Goal: Transaction & Acquisition: Purchase product/service

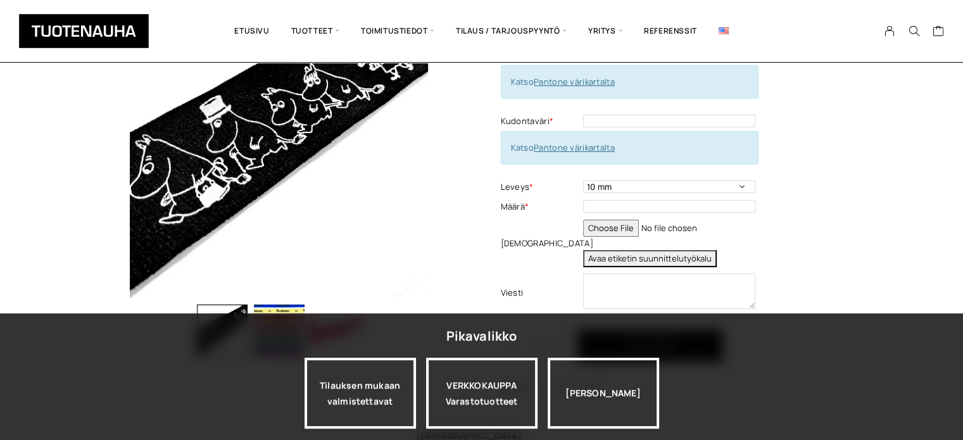
scroll to position [127, 0]
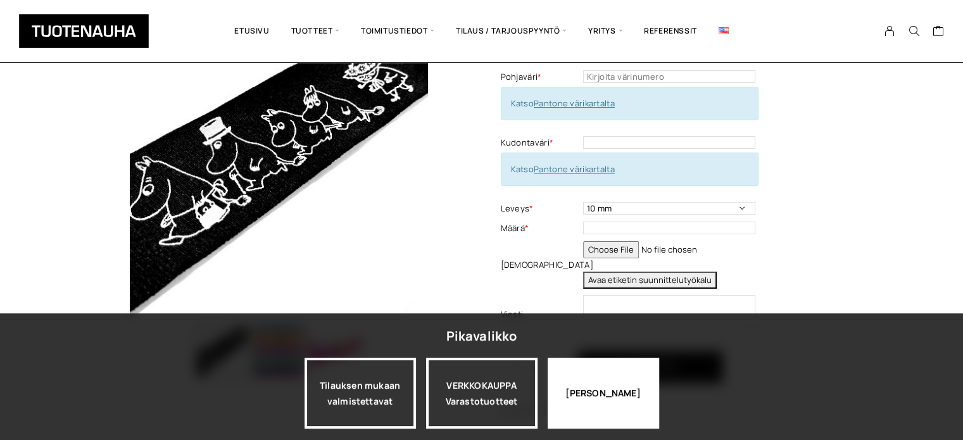
click at [580, 391] on div "[PERSON_NAME]" at bounding box center [603, 393] width 111 height 71
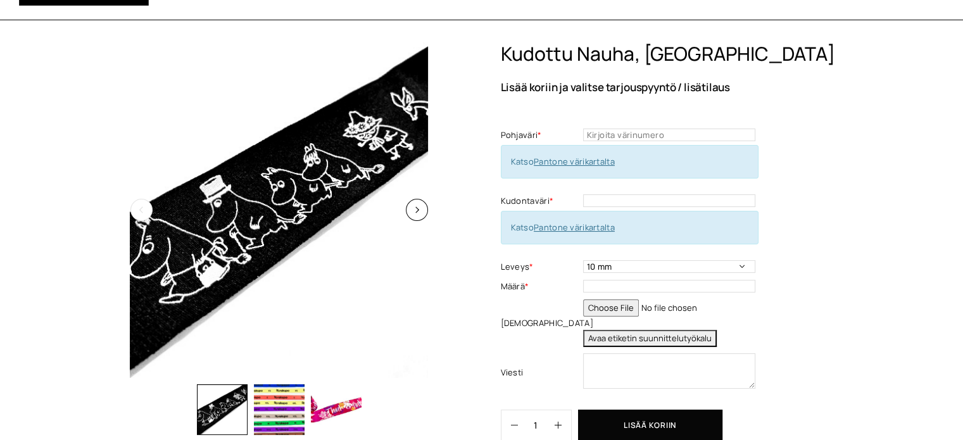
scroll to position [0, 0]
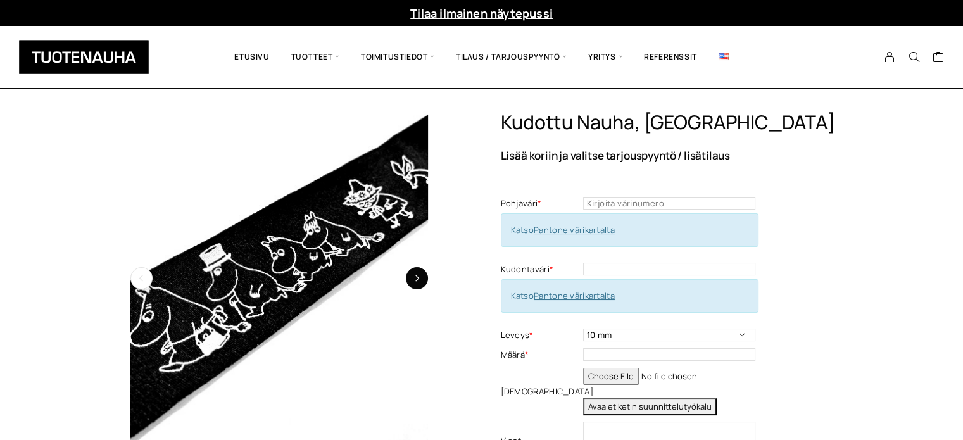
click at [420, 278] on button "button" at bounding box center [417, 278] width 22 height 22
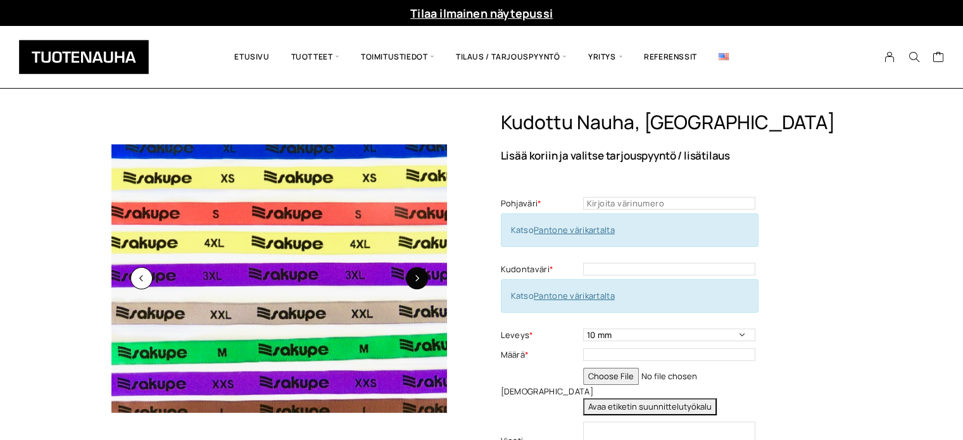
click at [420, 278] on button "button" at bounding box center [417, 278] width 22 height 22
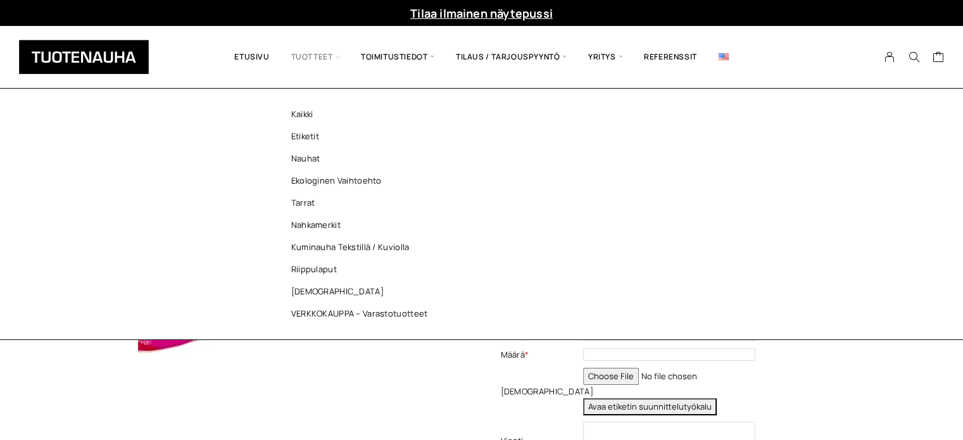
click at [315, 49] on span "Tuotteet" at bounding box center [316, 56] width 70 height 43
click at [303, 155] on link "Nauhat" at bounding box center [363, 159] width 184 height 22
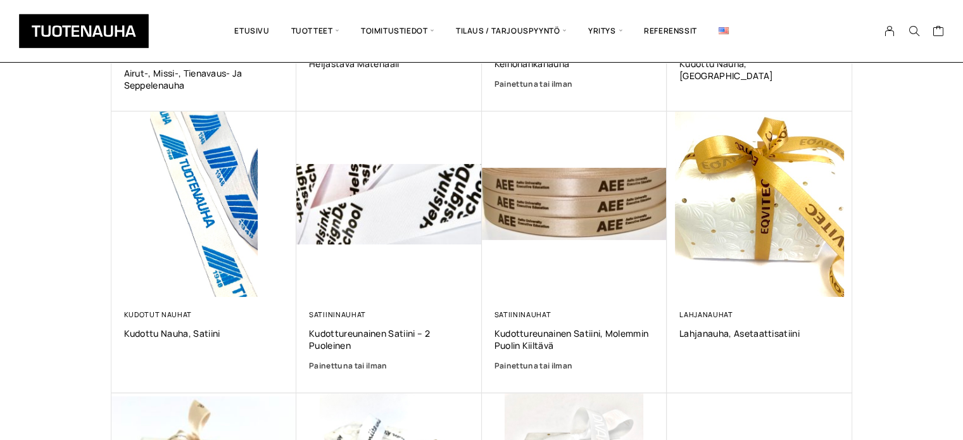
scroll to position [760, 0]
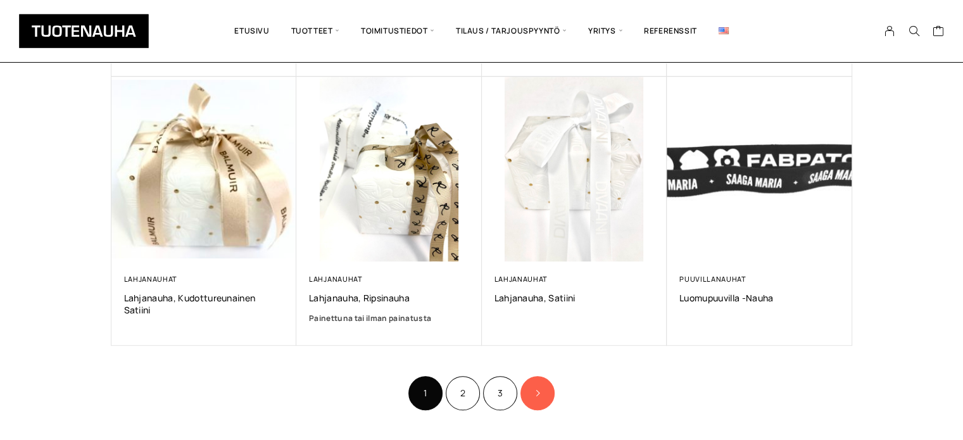
click at [540, 389] on icon "Product Pagination" at bounding box center [537, 393] width 6 height 8
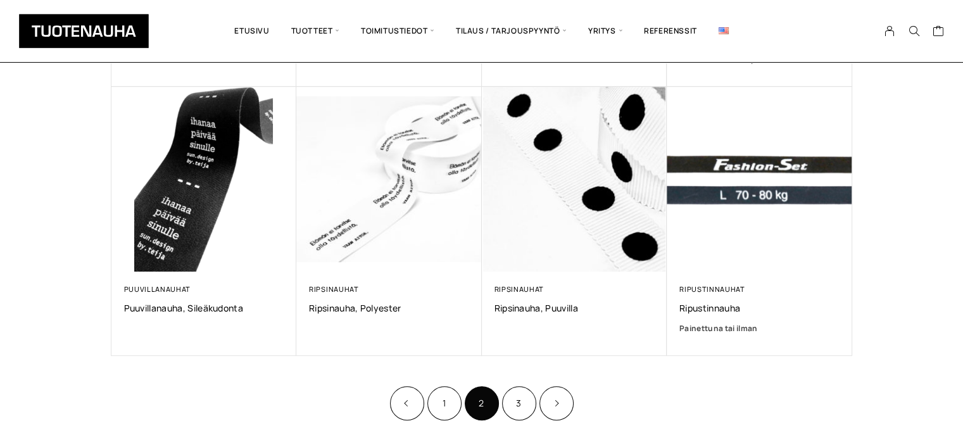
scroll to position [760, 0]
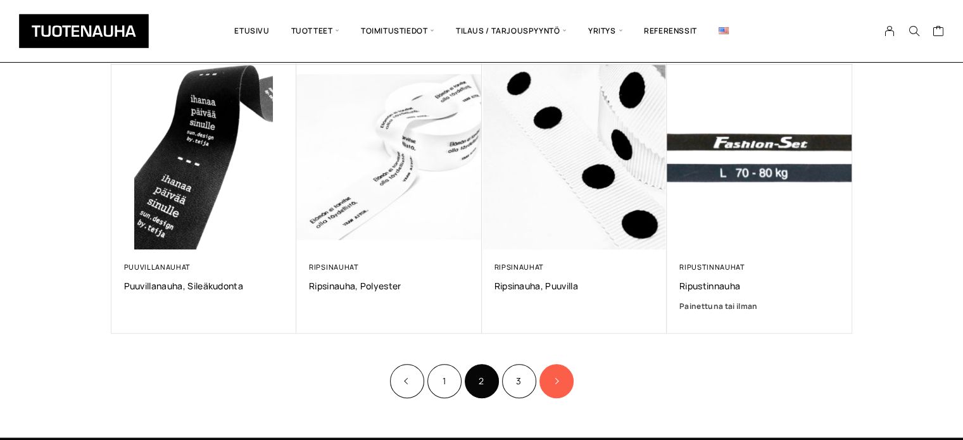
click at [560, 381] on link "Product Pagination" at bounding box center [557, 381] width 34 height 34
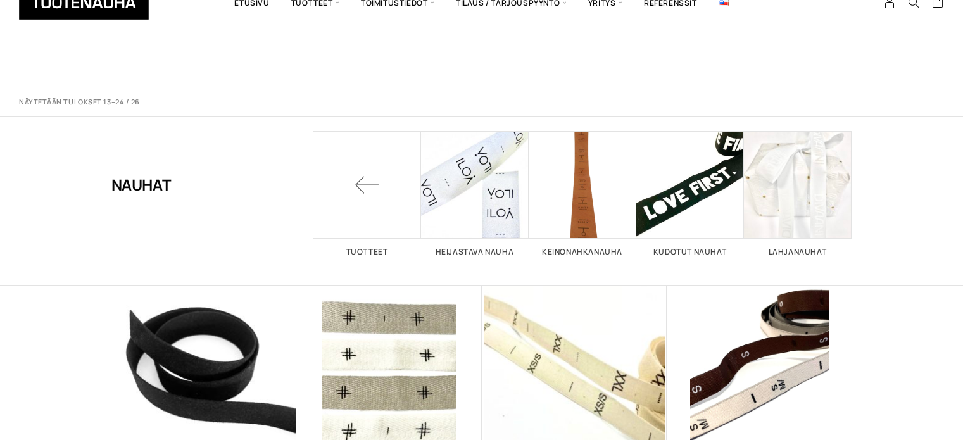
scroll to position [760, 0]
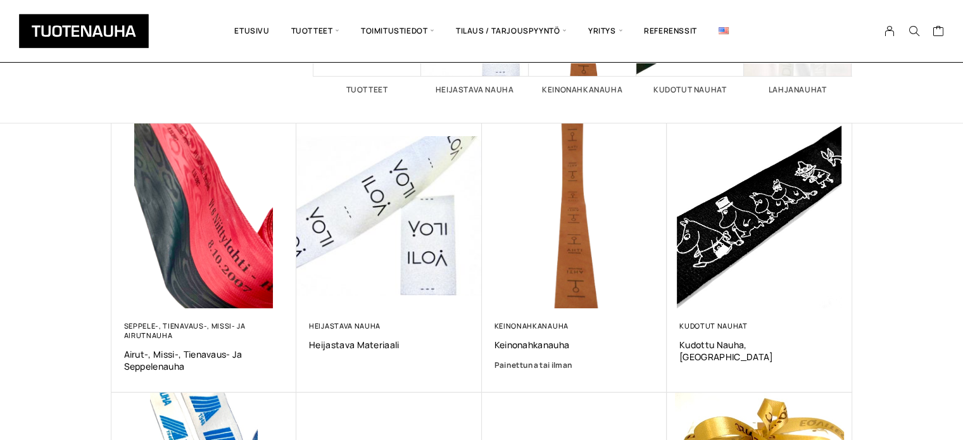
scroll to position [190, 0]
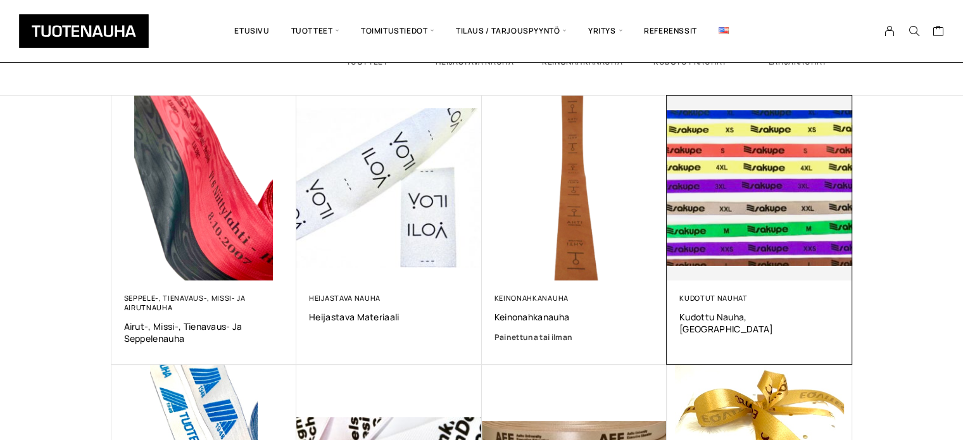
click at [745, 201] on img at bounding box center [759, 188] width 194 height 194
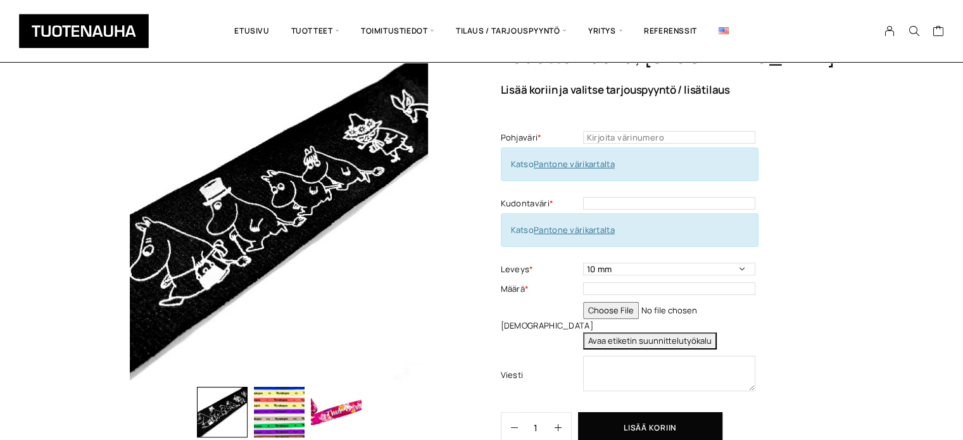
scroll to position [127, 0]
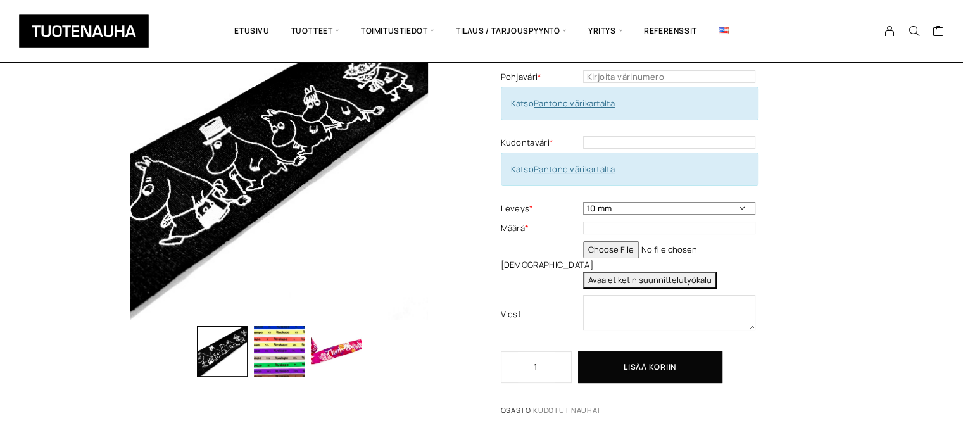
click at [740, 207] on select "10 mm 15 mm 20 mm muu haluttu leveys kirjattuna viestikenttään" at bounding box center [669, 208] width 172 height 13
click at [868, 286] on div "Kudottu nauha, Damask Lisää koriin ja valitse tarjouspyyntö / lisätilaus Pohjav…" at bounding box center [481, 314] width 963 height 660
click at [319, 349] on img "button" at bounding box center [336, 351] width 51 height 51
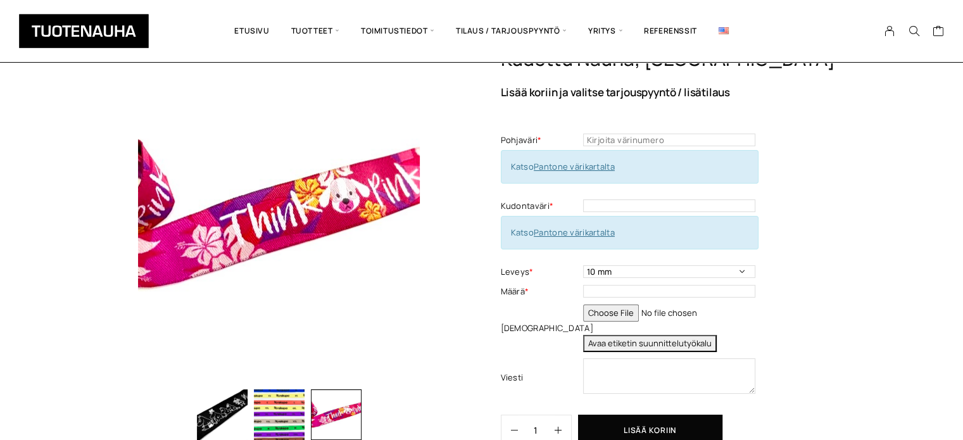
scroll to position [0, 0]
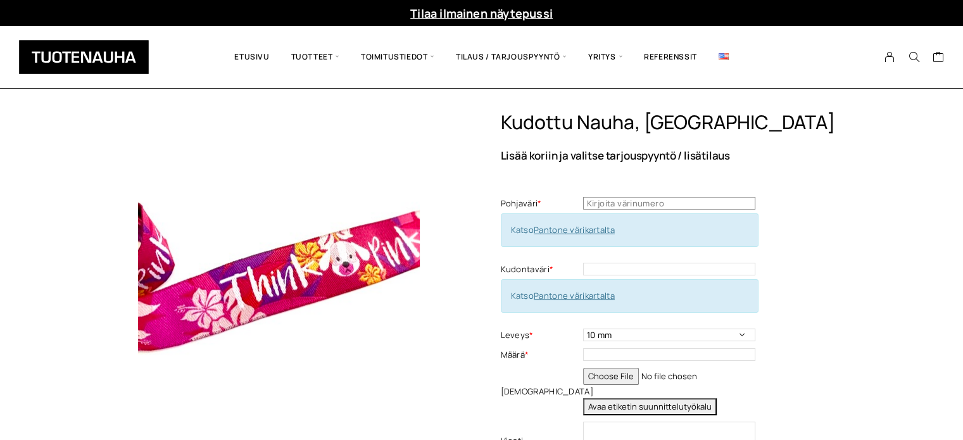
click at [730, 198] on input "text" at bounding box center [669, 203] width 172 height 13
click at [599, 232] on link "Pantone värikartalta" at bounding box center [574, 229] width 81 height 11
click at [655, 198] on input "text" at bounding box center [669, 203] width 172 height 13
click at [728, 207] on input "text" at bounding box center [669, 203] width 172 height 13
type input "Pantone Black"
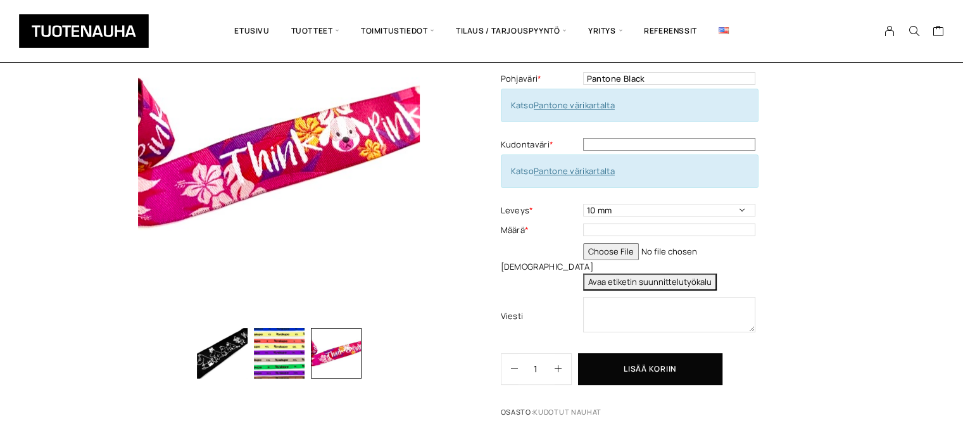
scroll to position [127, 0]
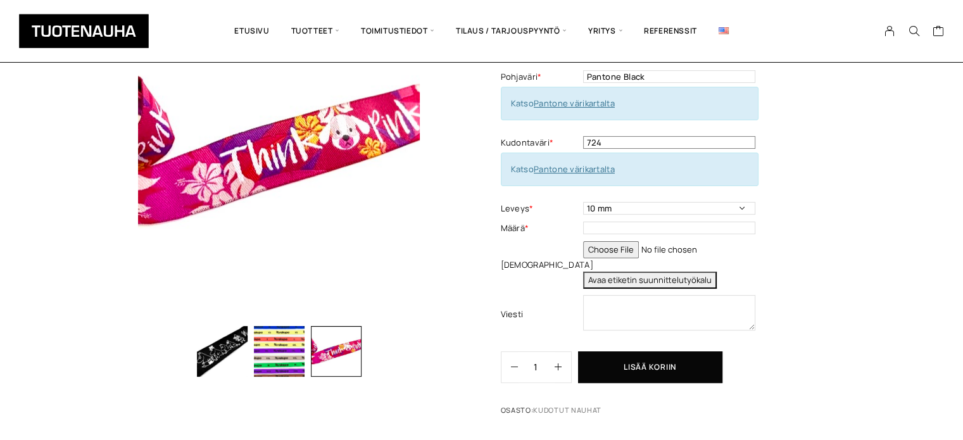
type input "724"
click at [809, 213] on div "Kudottu nauha, Damask Lisää koriin ja valitse tarjouspyyntö / lisätilaus Pohjav…" at bounding box center [676, 203] width 351 height 438
click at [743, 209] on select "10 mm 15 mm 20 mm muu haluttu leveys kirjattuna viestikenttään" at bounding box center [669, 208] width 172 height 13
select select "muu haluttu leveys kirjattuna viestikenttään"
click at [583, 202] on select "10 mm 15 mm 20 mm muu haluttu leveys kirjattuna viestikenttään" at bounding box center [669, 208] width 172 height 13
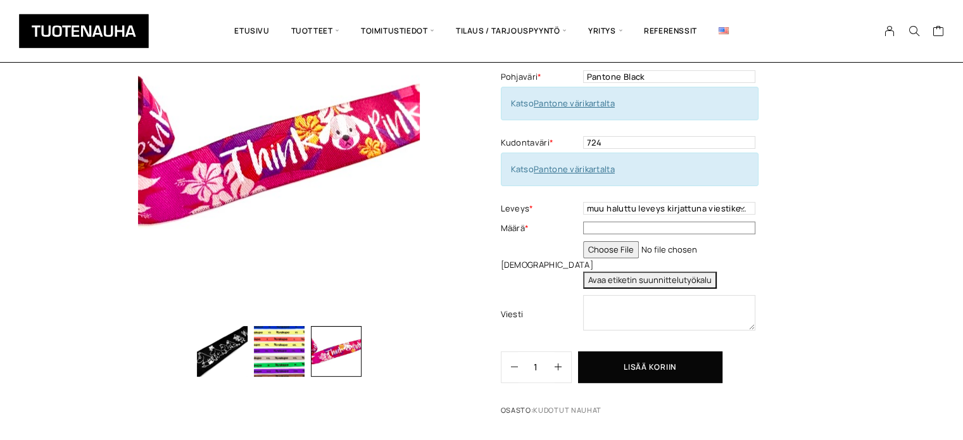
click at [642, 226] on input "text" at bounding box center [669, 228] width 172 height 13
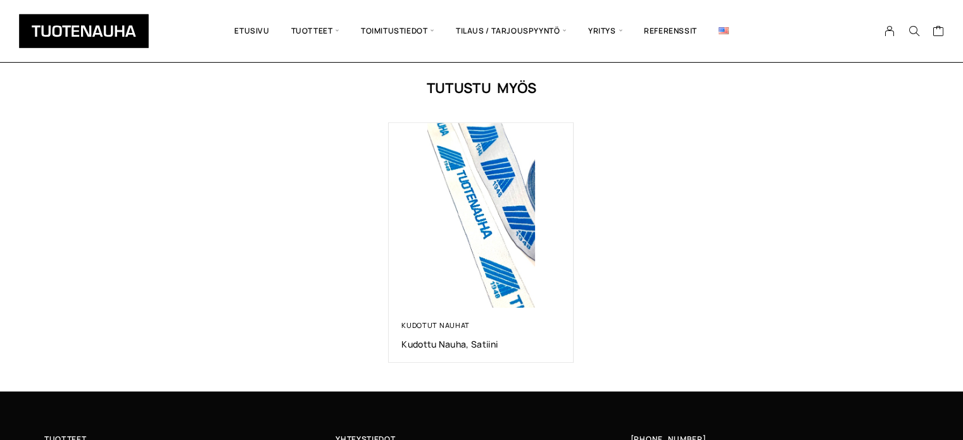
scroll to position [698, 0]
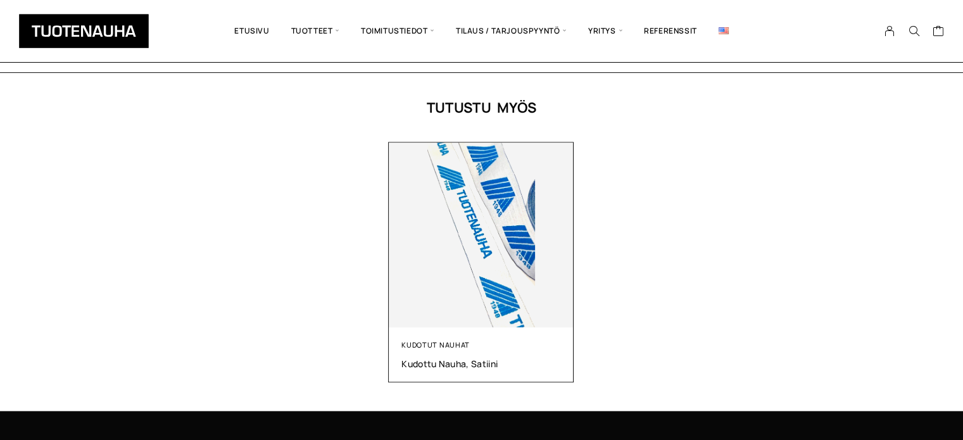
click at [488, 201] on img at bounding box center [481, 234] width 185 height 185
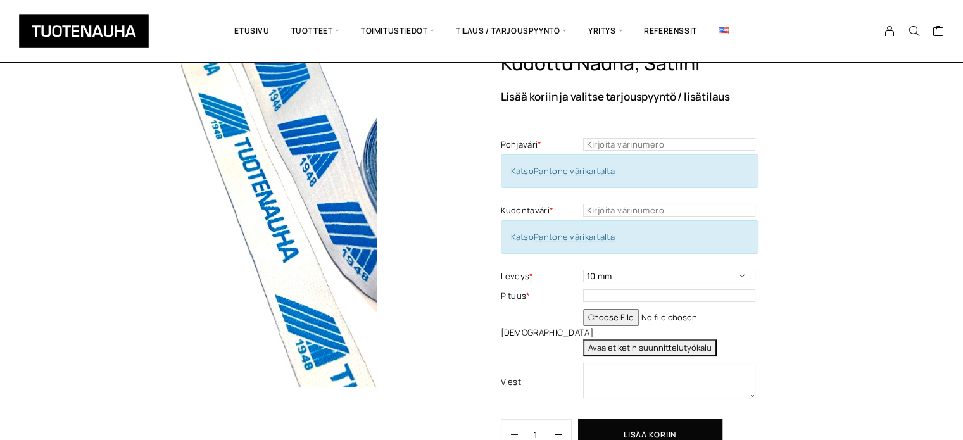
scroll to position [127, 0]
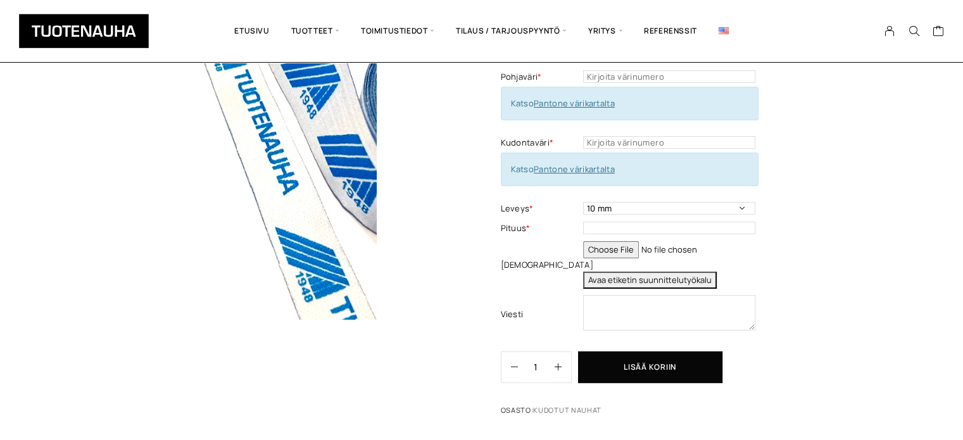
click at [709, 277] on button "Avaa etiketin suunnittelutyökalu" at bounding box center [650, 280] width 134 height 17
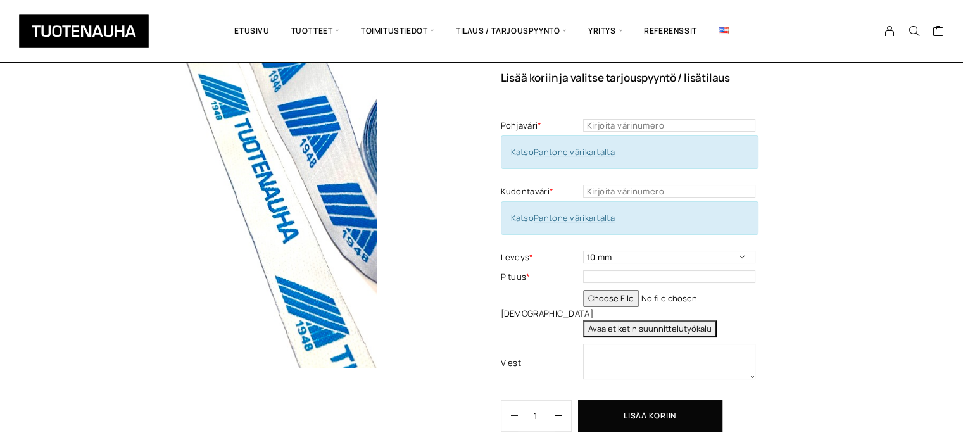
scroll to position [0, 0]
